Goal: Task Accomplishment & Management: Use online tool/utility

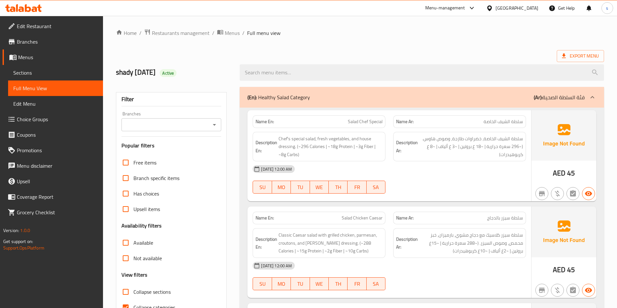
click at [46, 102] on span "Edit Menu" at bounding box center [55, 104] width 84 height 8
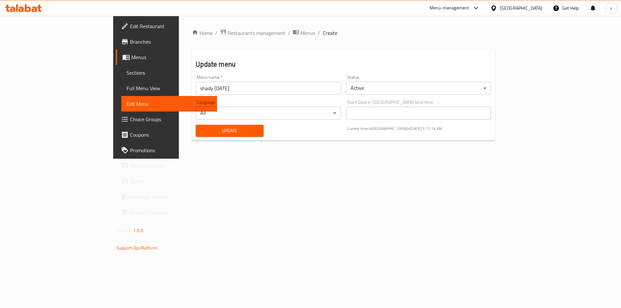
click at [131, 59] on span "Menus" at bounding box center [171, 57] width 81 height 8
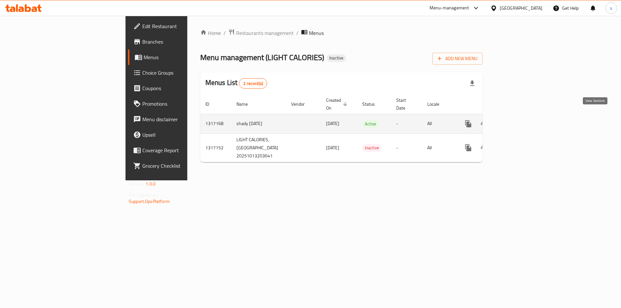
click at [523, 116] on link "enhanced table" at bounding box center [515, 124] width 16 height 16
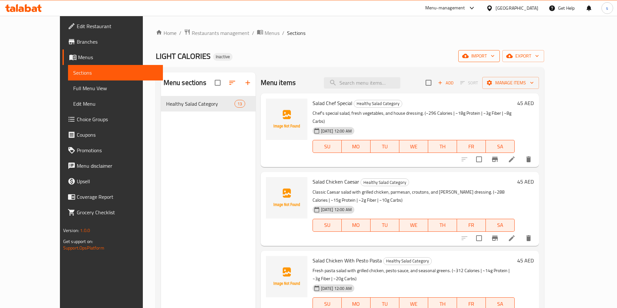
click at [494, 52] on span "import" at bounding box center [478, 56] width 31 height 8
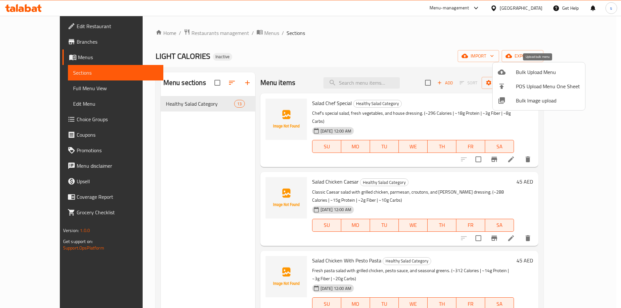
click at [536, 72] on span "Bulk Upload Menu" at bounding box center [548, 72] width 64 height 8
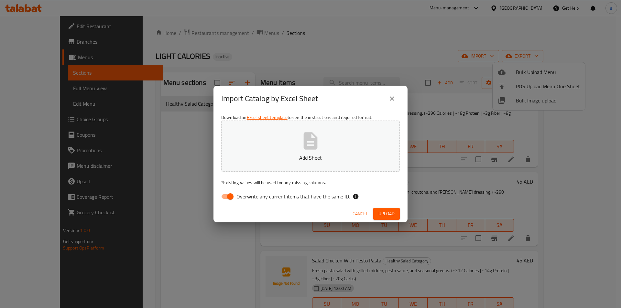
click at [233, 197] on input "Overwrite any current items that have the same ID." at bounding box center [230, 197] width 37 height 12
checkbox input "false"
click at [286, 157] on p "Add Sheet" at bounding box center [310, 158] width 159 height 8
click at [397, 210] on button "Upload" at bounding box center [386, 214] width 27 height 12
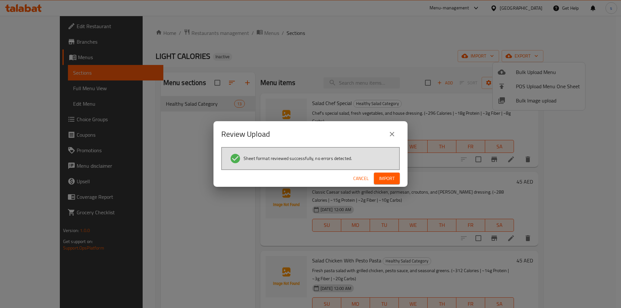
click at [388, 178] on span "Import" at bounding box center [387, 179] width 16 height 8
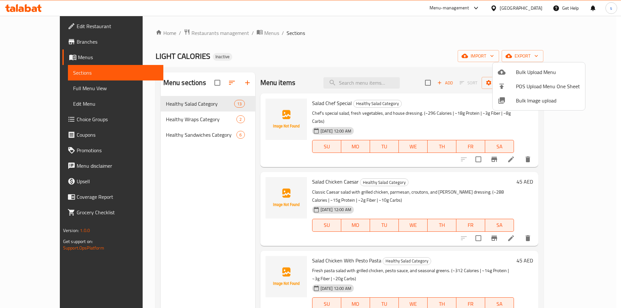
click at [184, 117] on div at bounding box center [310, 154] width 621 height 308
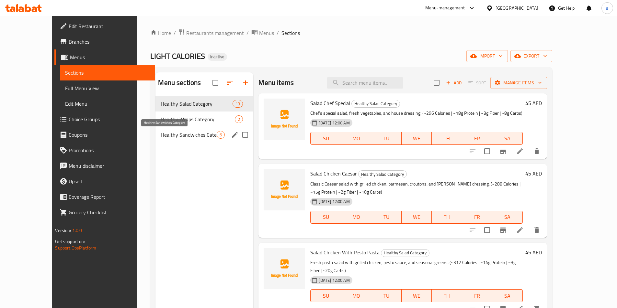
click at [178, 135] on span "Healthy Sandwiches Category" at bounding box center [189, 135] width 56 height 8
